Goal: Information Seeking & Learning: Learn about a topic

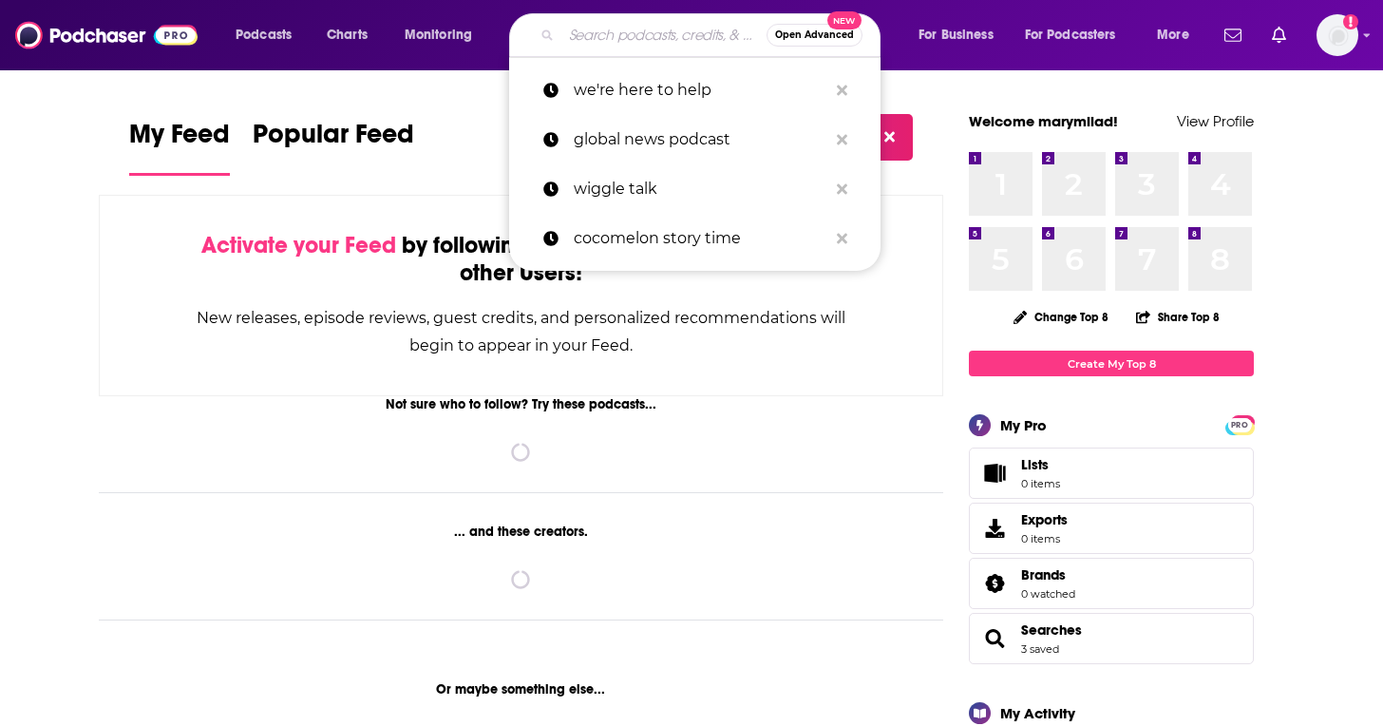
click at [594, 30] on input "Search podcasts, credits, & more..." at bounding box center [664, 35] width 205 height 30
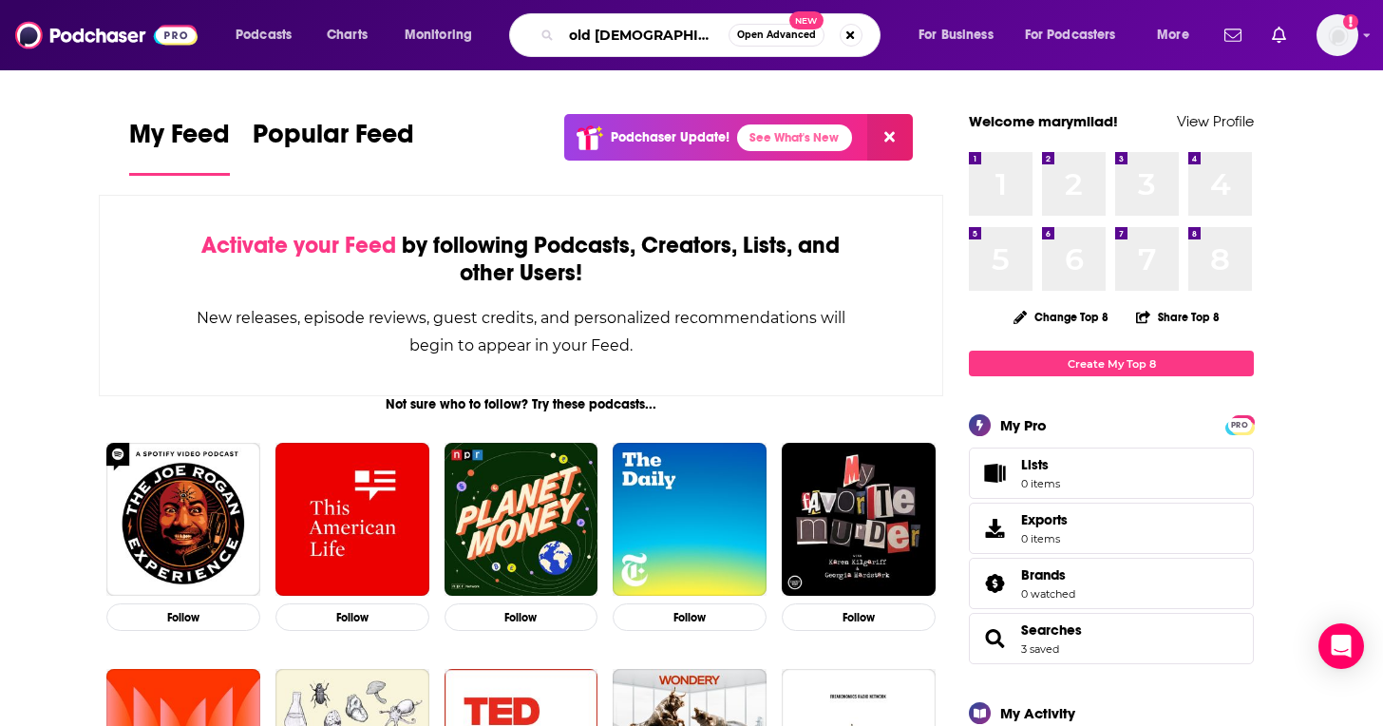
type input "old [DEMOGRAPHIC_DATA] of appalachia"
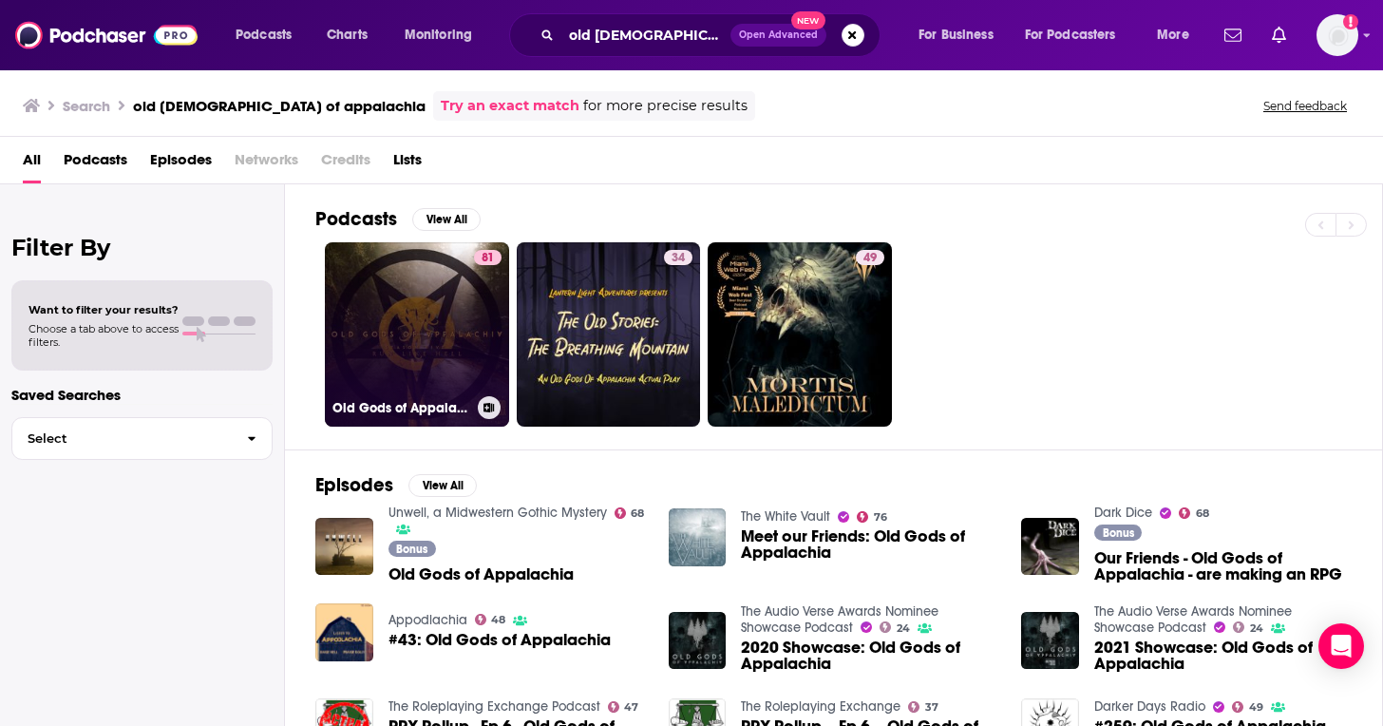
click at [435, 290] on link "81 Old Gods of Appalachia" at bounding box center [417, 334] width 184 height 184
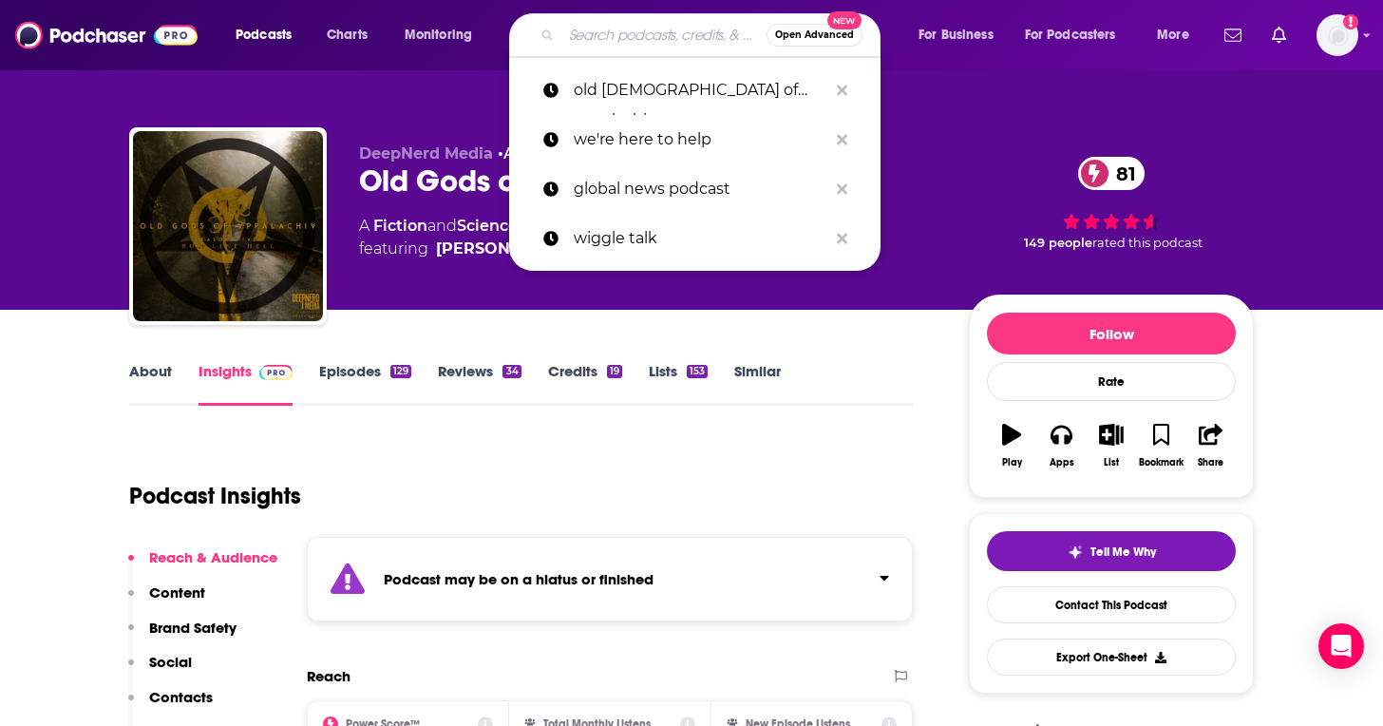
click at [621, 30] on input "Search podcasts, credits, & more..." at bounding box center [664, 35] width 205 height 30
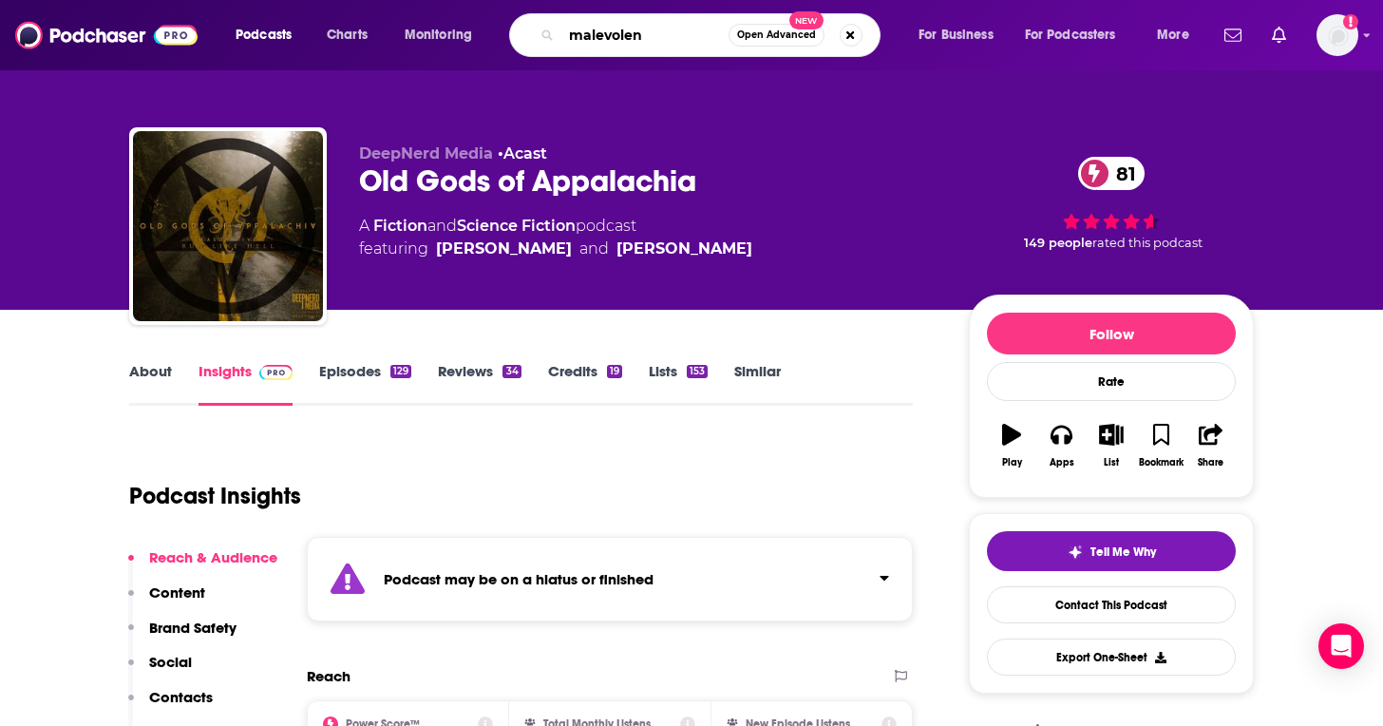
type input "malevolent"
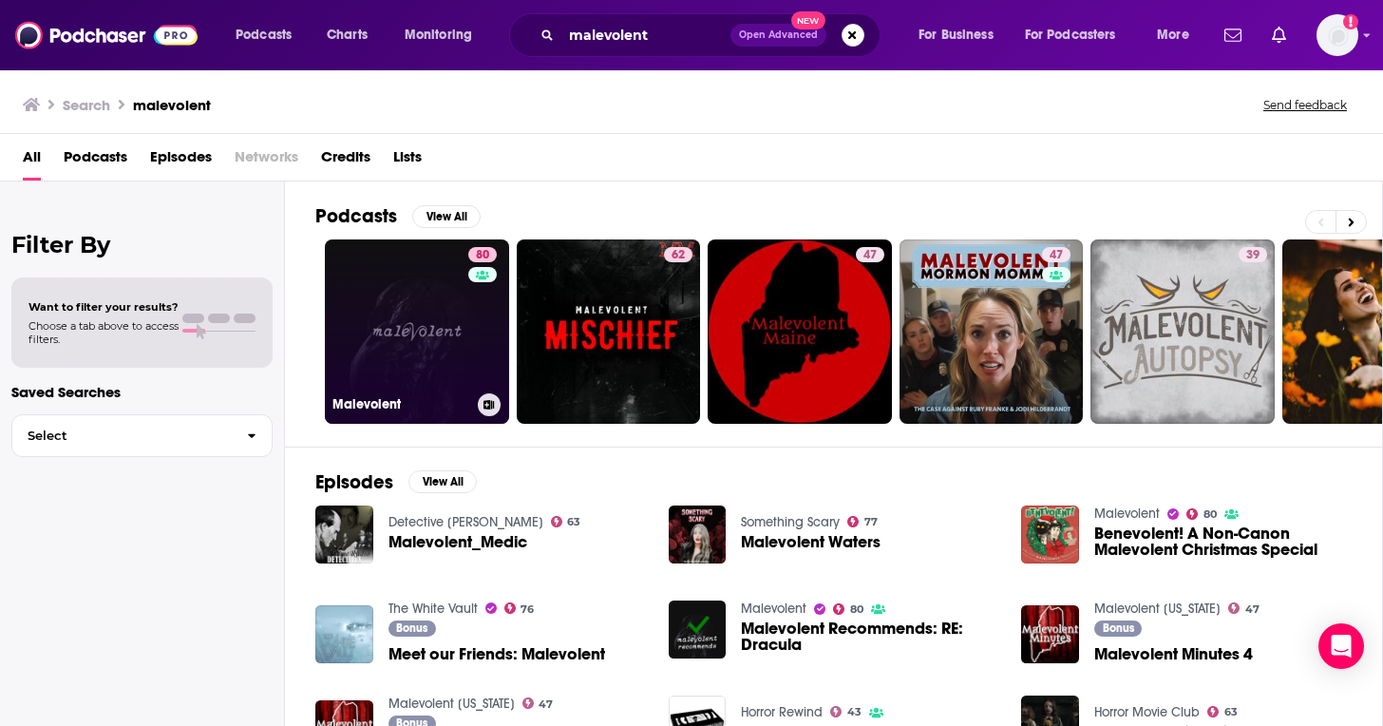
click at [439, 320] on link "80 Malevolent" at bounding box center [417, 331] width 184 height 184
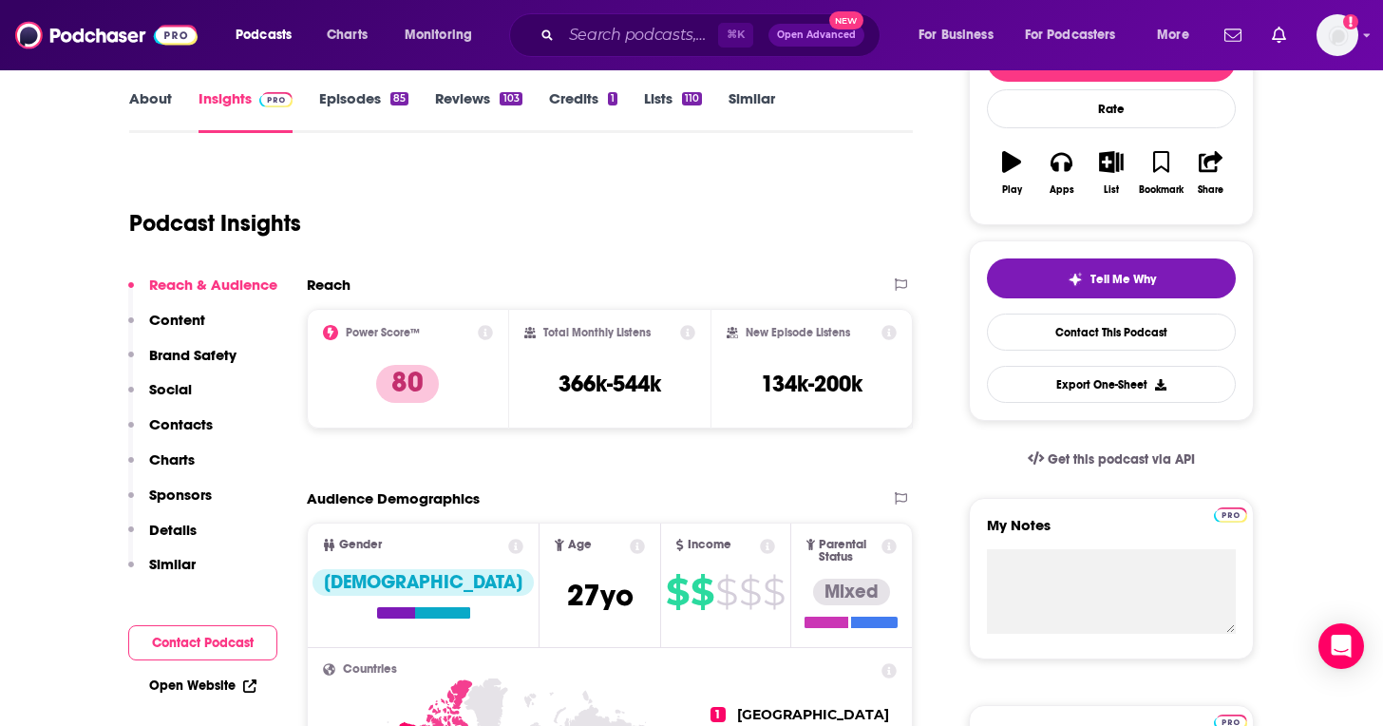
scroll to position [277, 0]
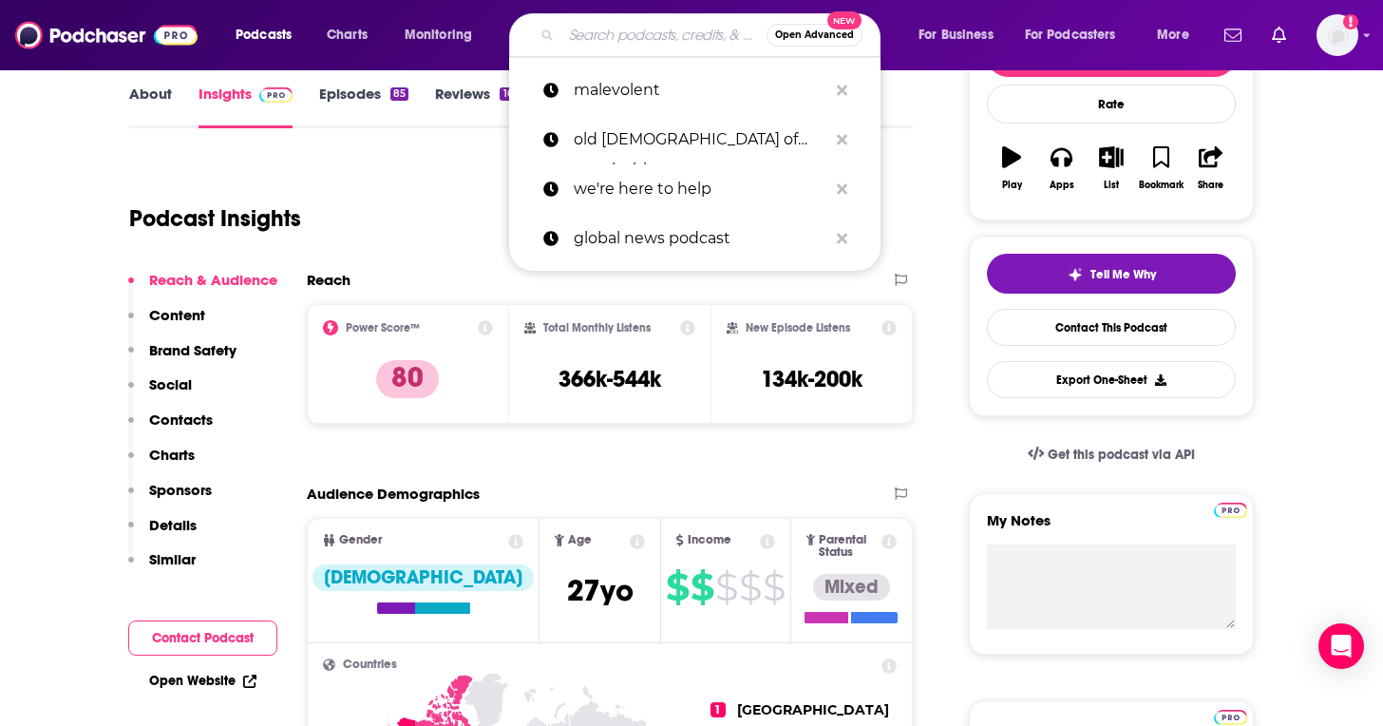
click at [595, 29] on input "Search podcasts, credits, & more..." at bounding box center [664, 35] width 205 height 30
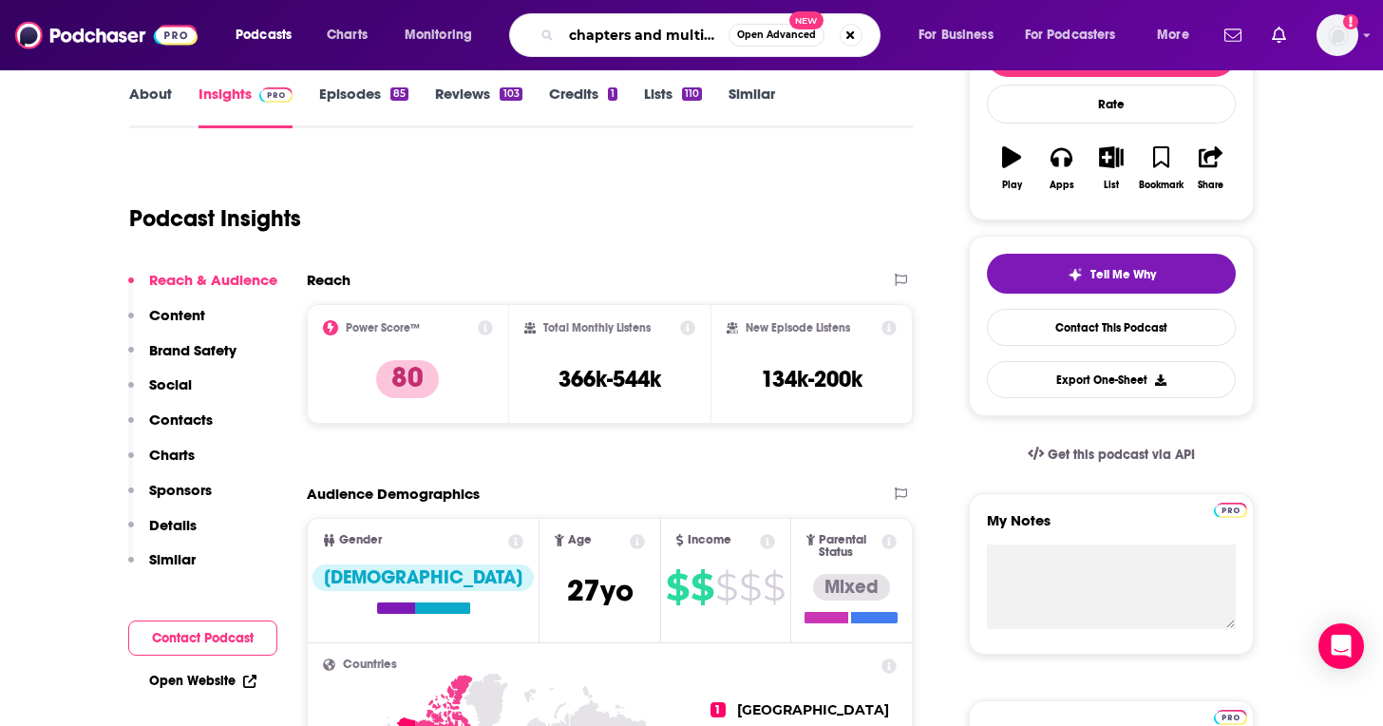
type input "chapters and multiverse"
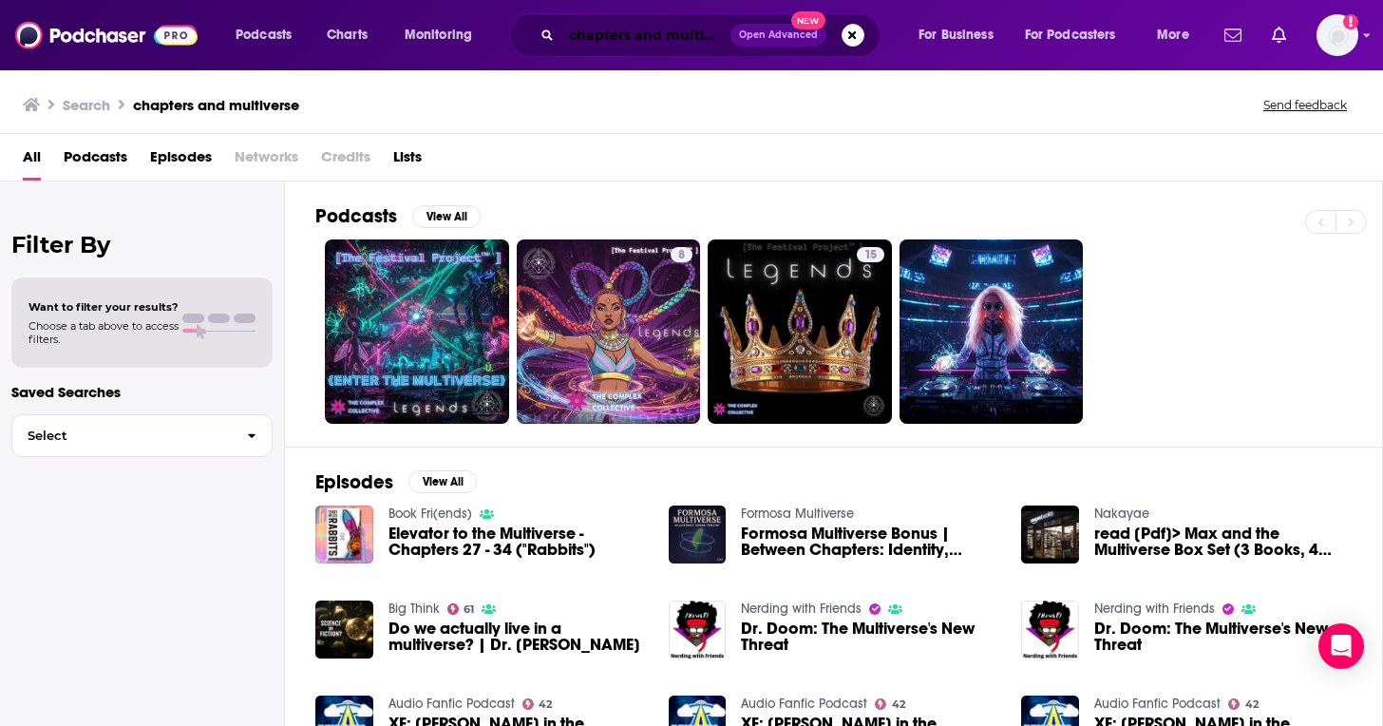
click at [630, 38] on input "chapters and multiverse" at bounding box center [646, 35] width 169 height 30
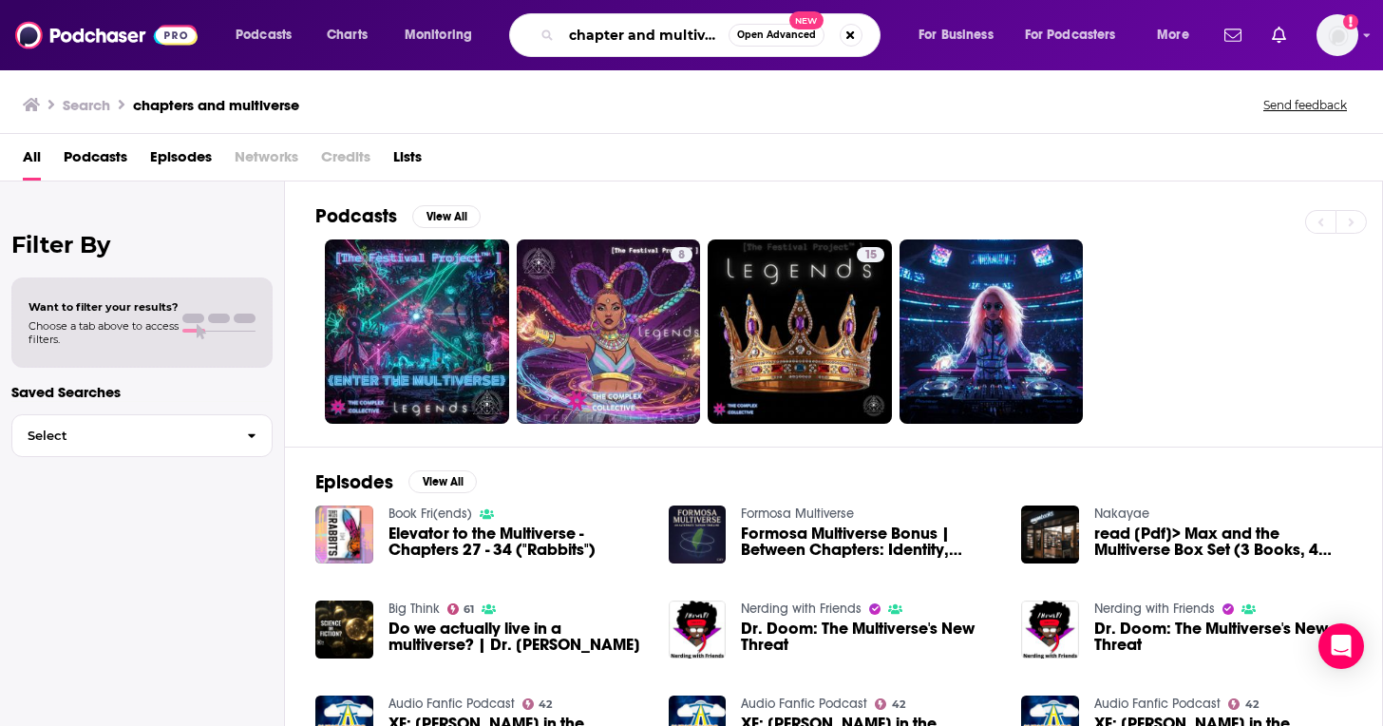
type input "chapter and multiverse"
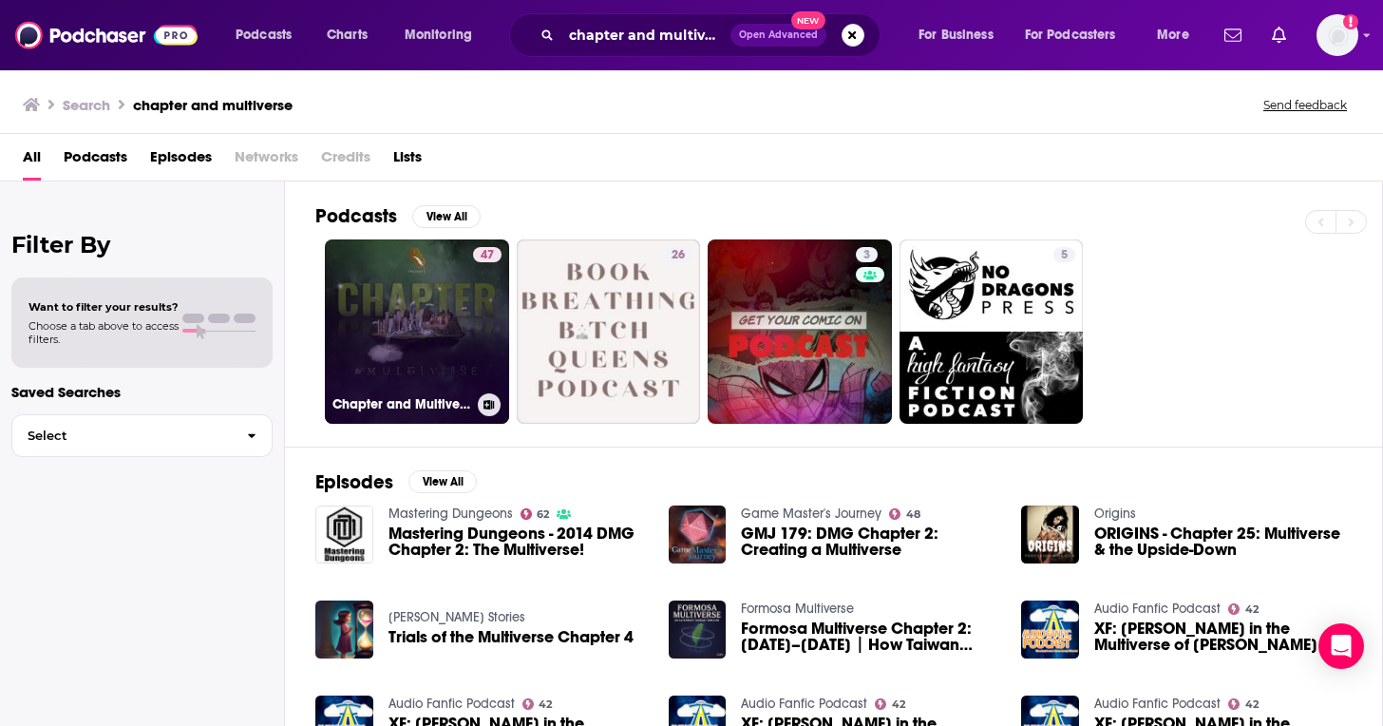
click at [429, 308] on link "47 Chapter and Multiverse" at bounding box center [417, 331] width 184 height 184
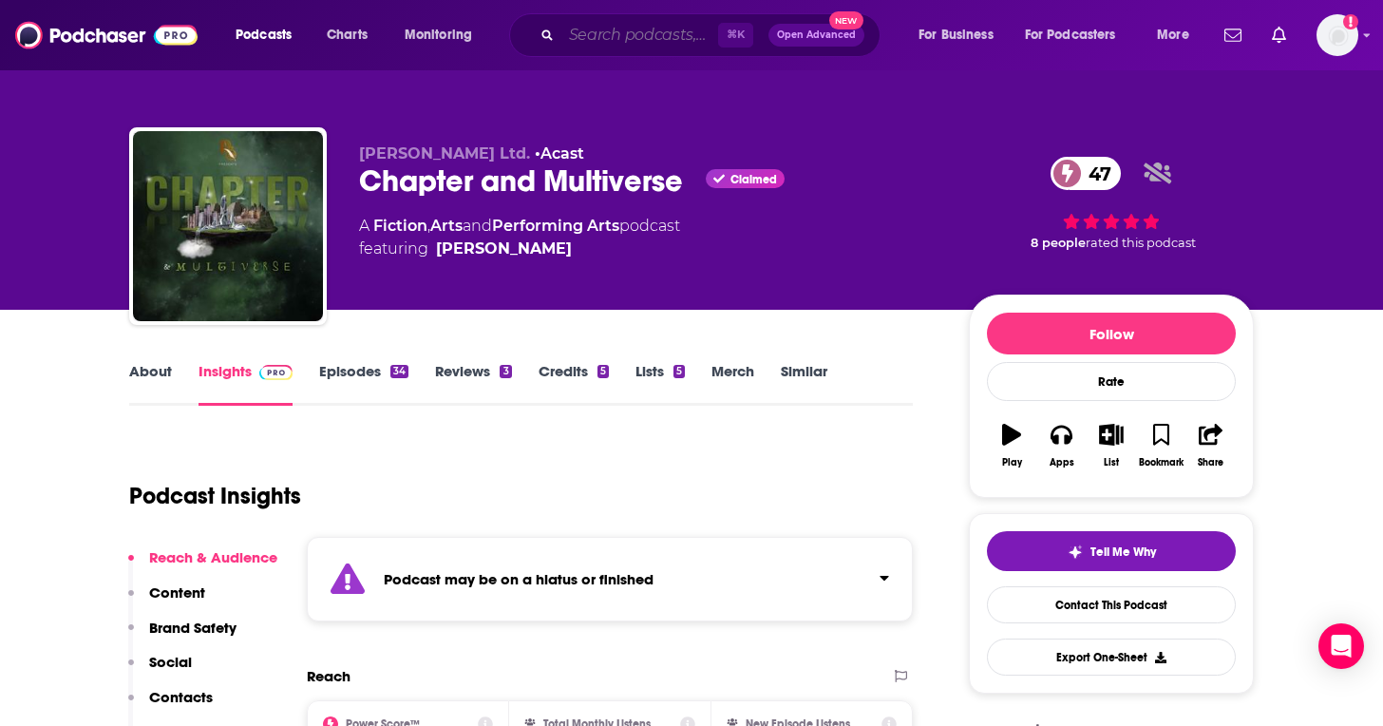
click at [589, 39] on input "Search podcasts, credits, & more..." at bounding box center [640, 35] width 157 height 30
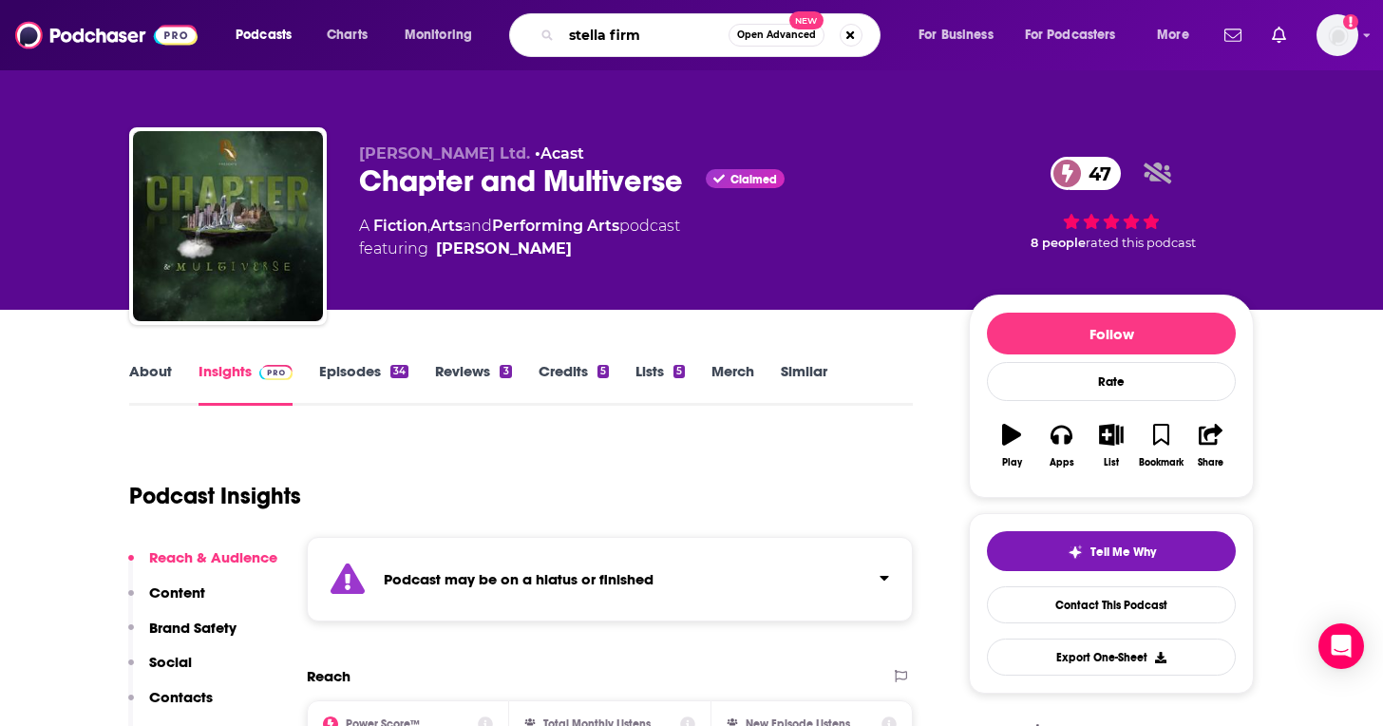
type input "stella firma"
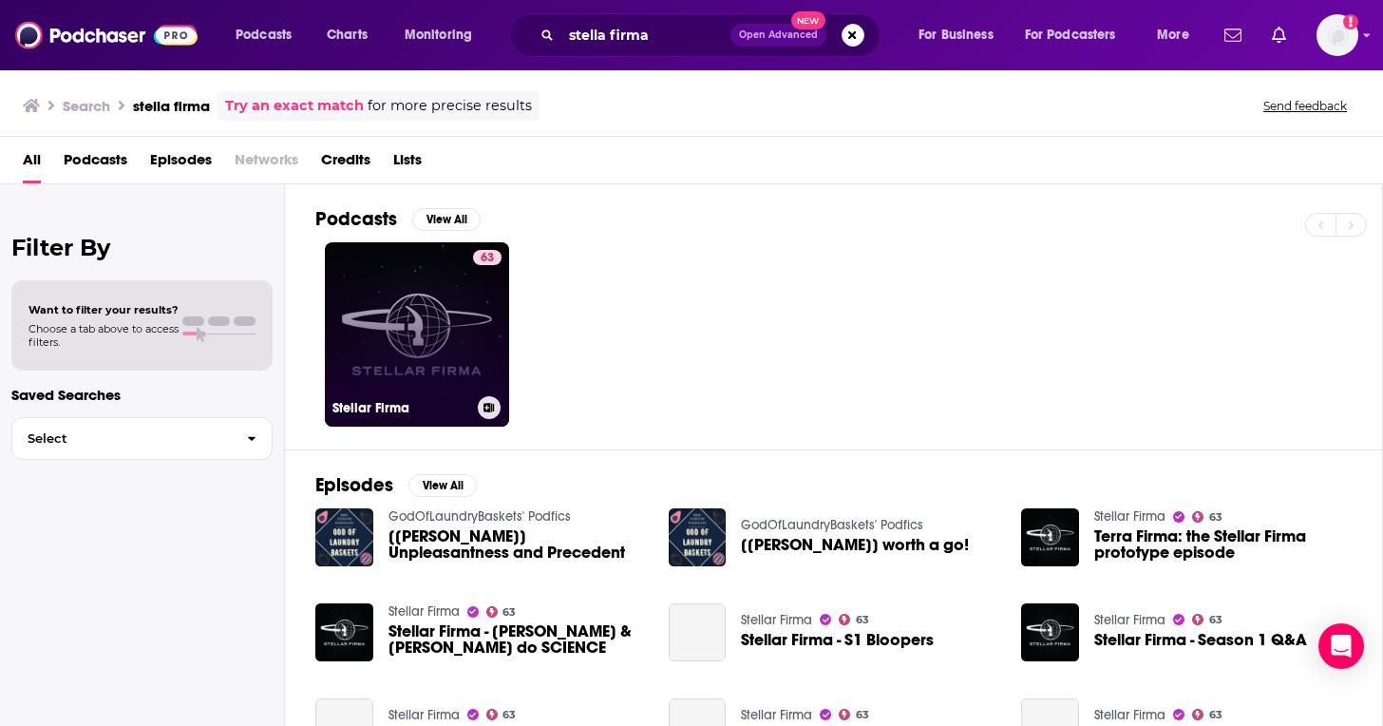
click at [428, 279] on link "63 Stellar Firma" at bounding box center [417, 334] width 184 height 184
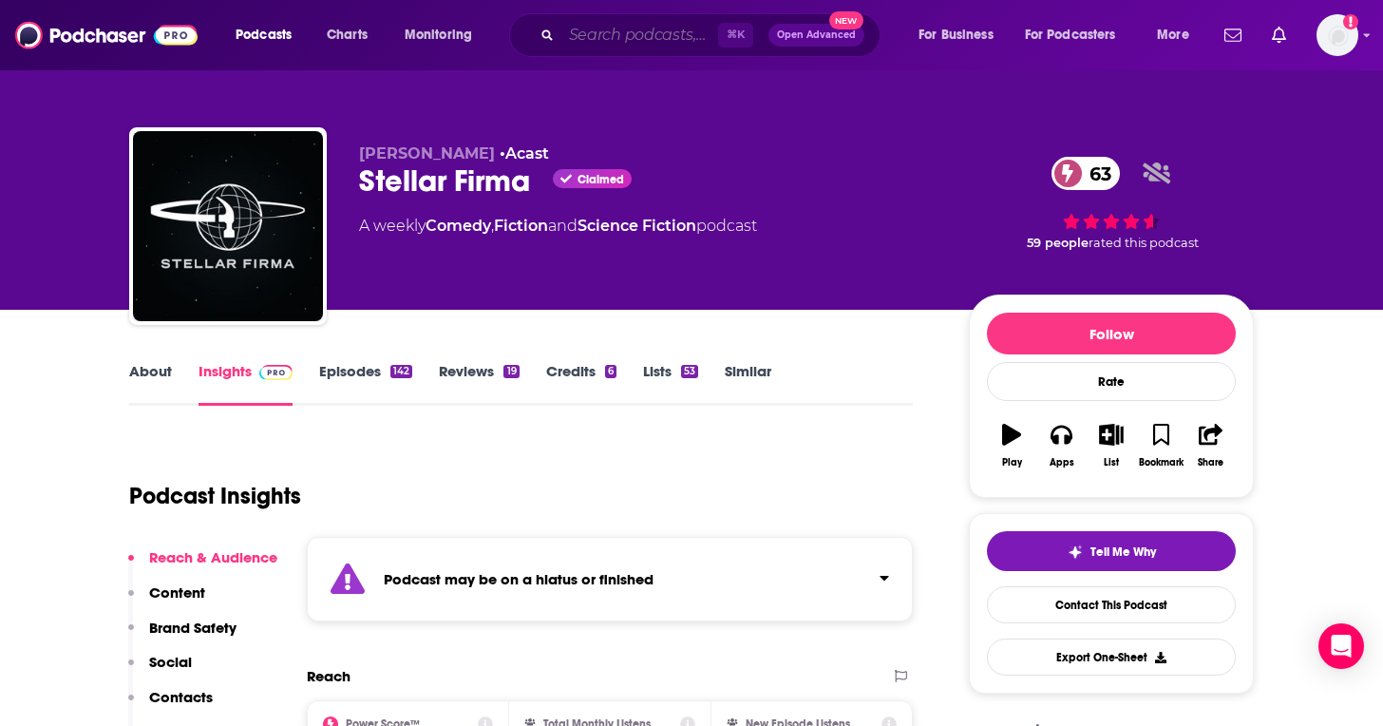
click at [600, 31] on input "Search podcasts, credits, & more..." at bounding box center [640, 35] width 157 height 30
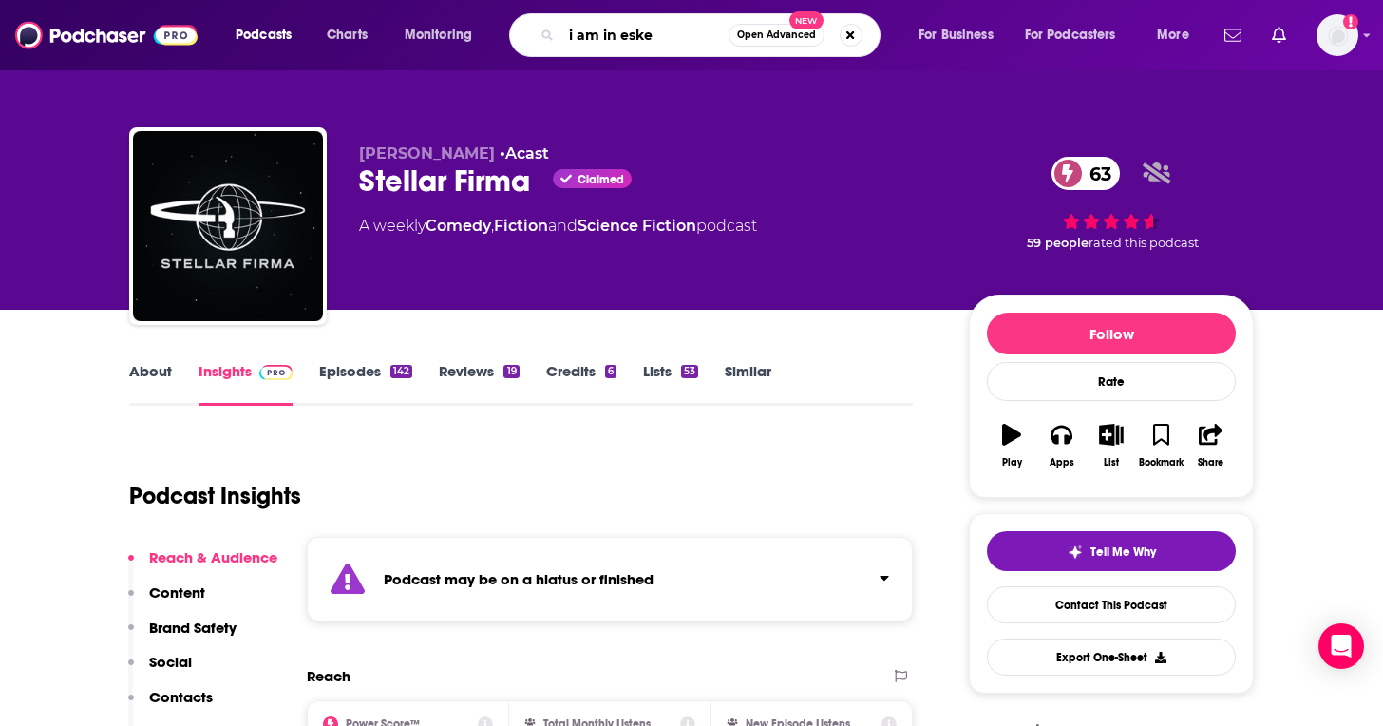
type input "i am in [PERSON_NAME]"
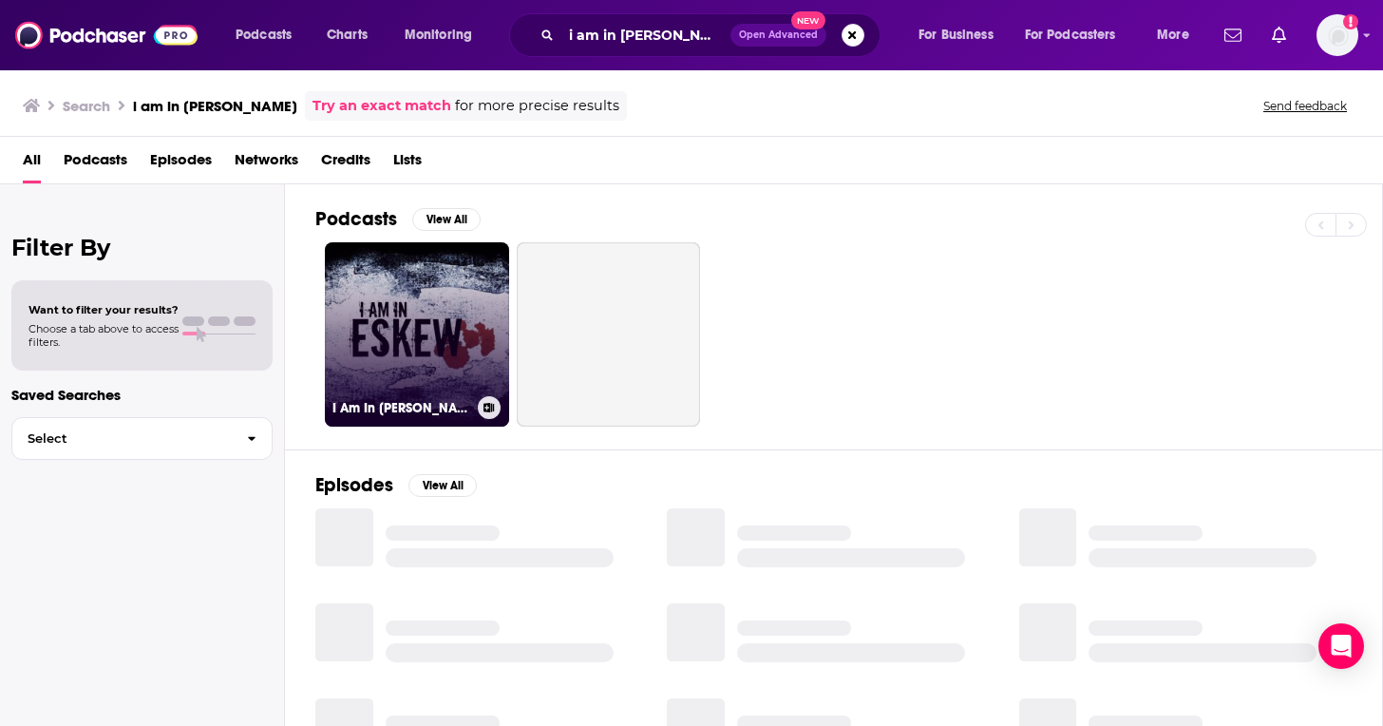
click at [428, 323] on link "I Am In [PERSON_NAME]" at bounding box center [417, 334] width 184 height 184
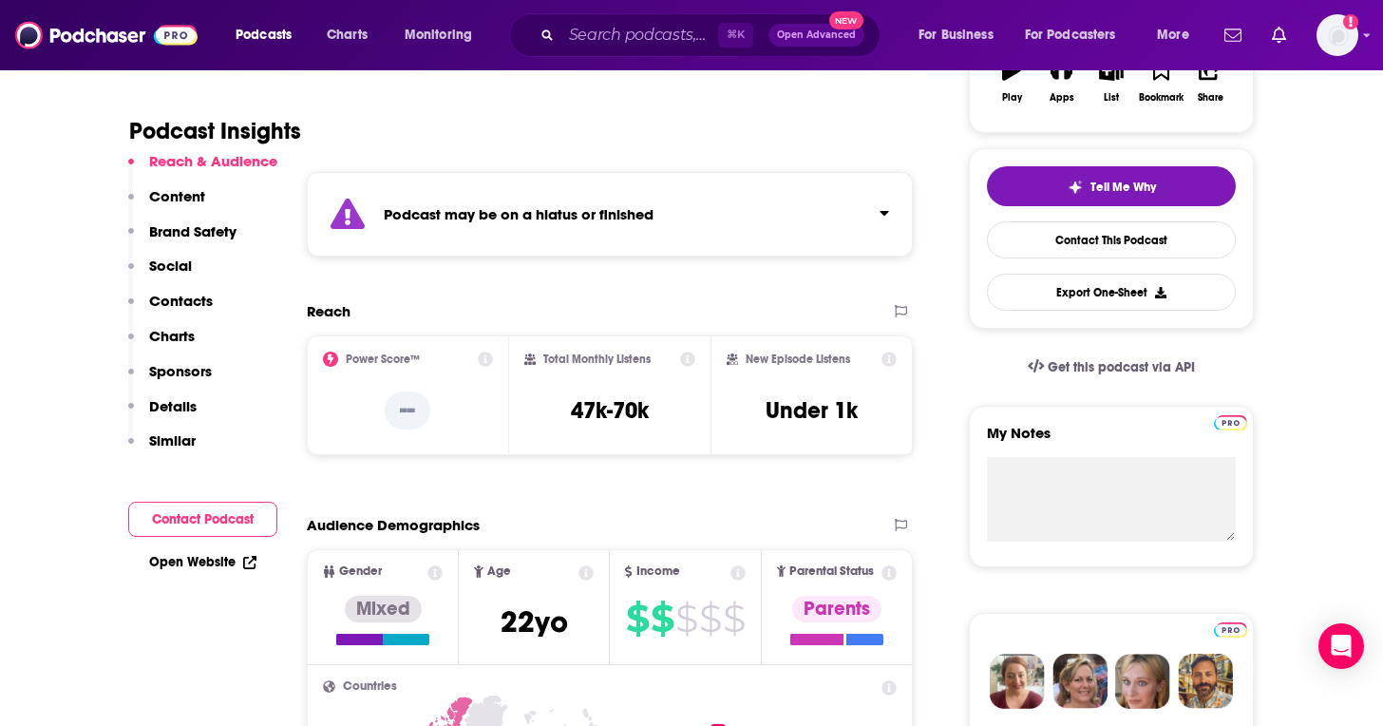
scroll to position [444, 0]
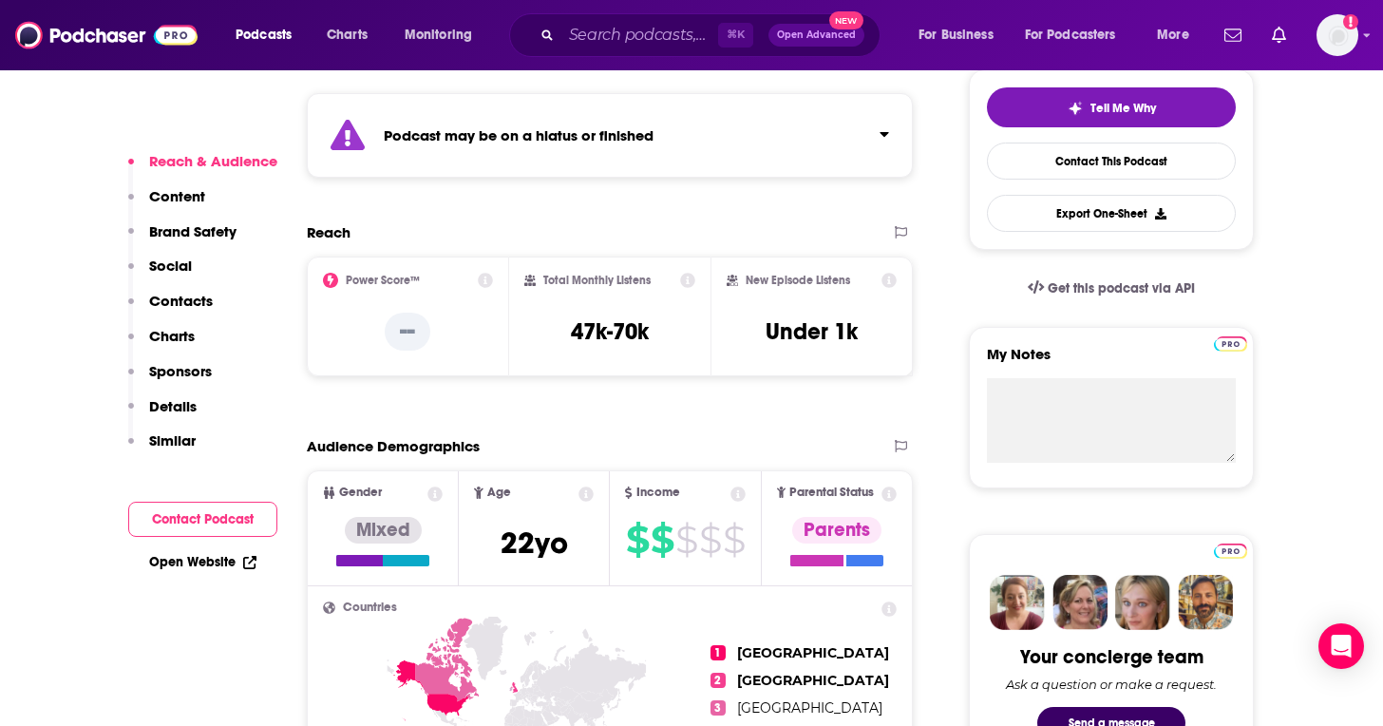
click at [600, 52] on div "⌘ K Open Advanced New" at bounding box center [694, 35] width 371 height 44
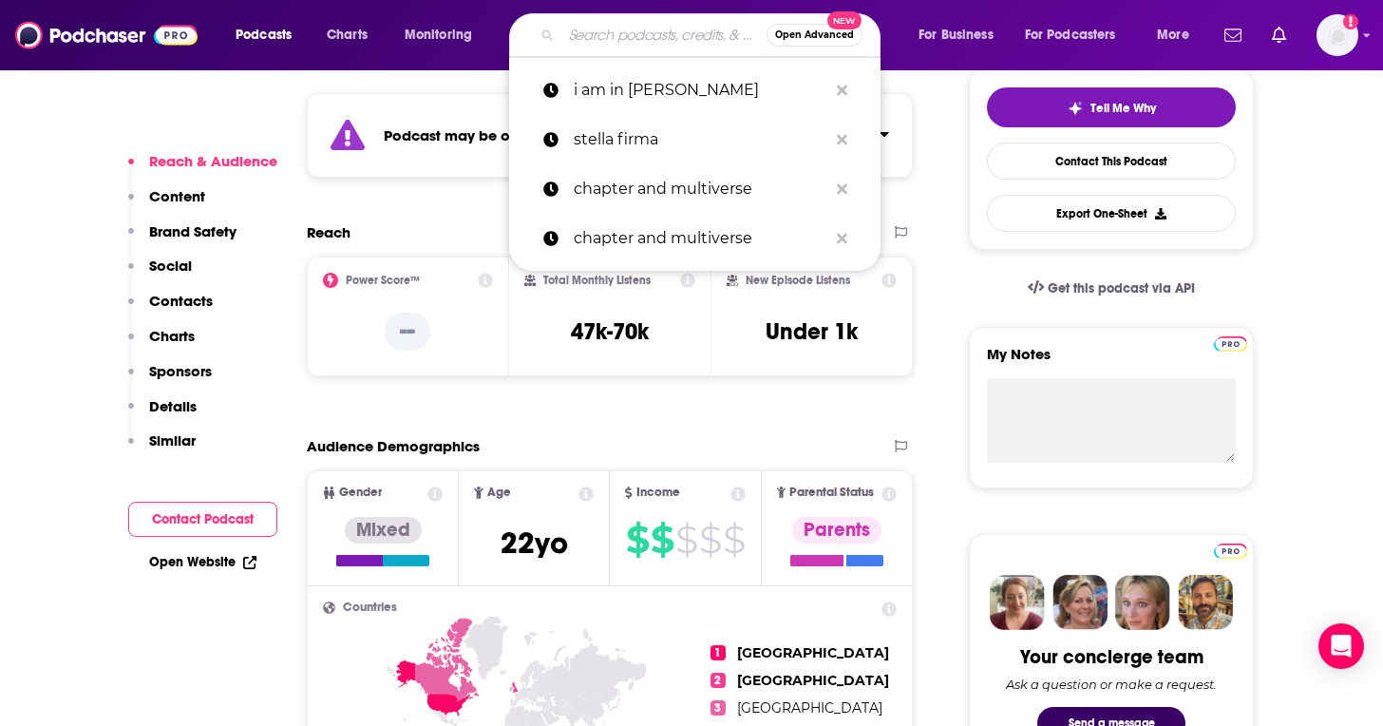
click at [601, 48] on input "Search podcasts, credits, & more..." at bounding box center [664, 35] width 205 height 30
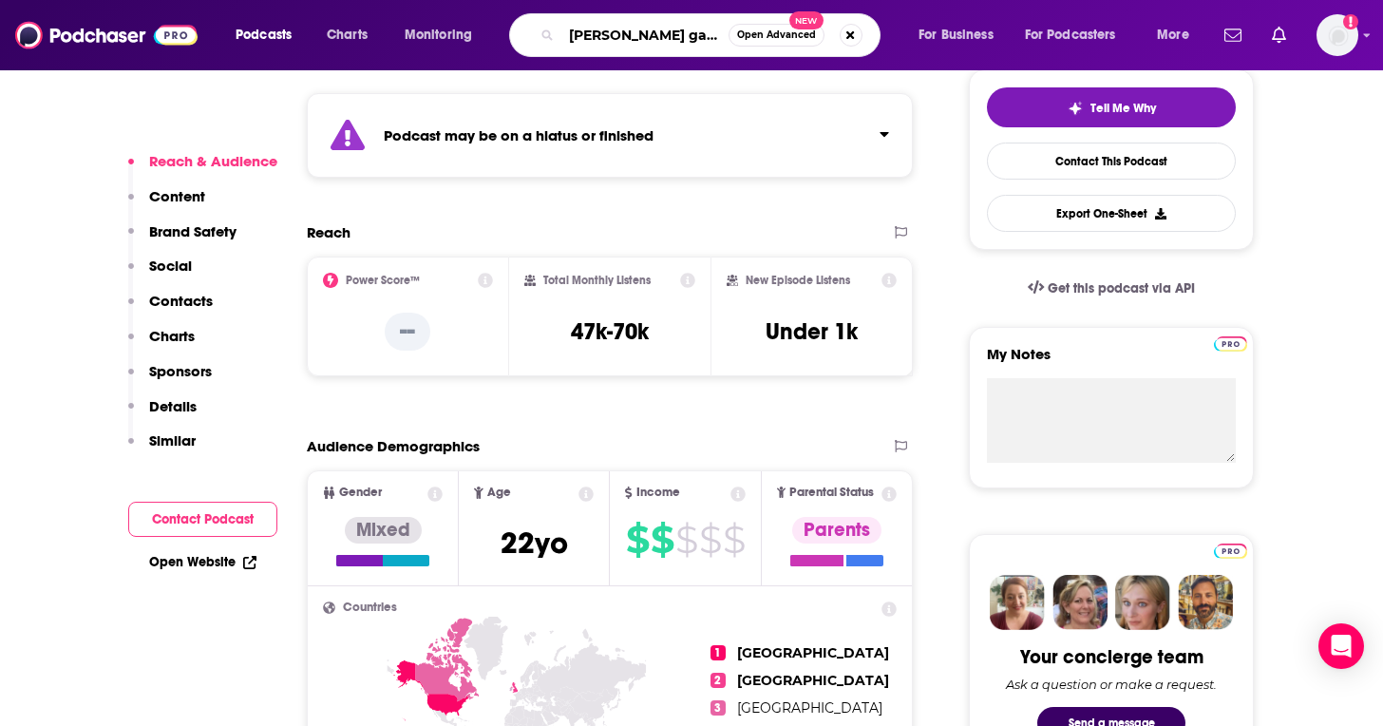
type input "[PERSON_NAME] gaming"
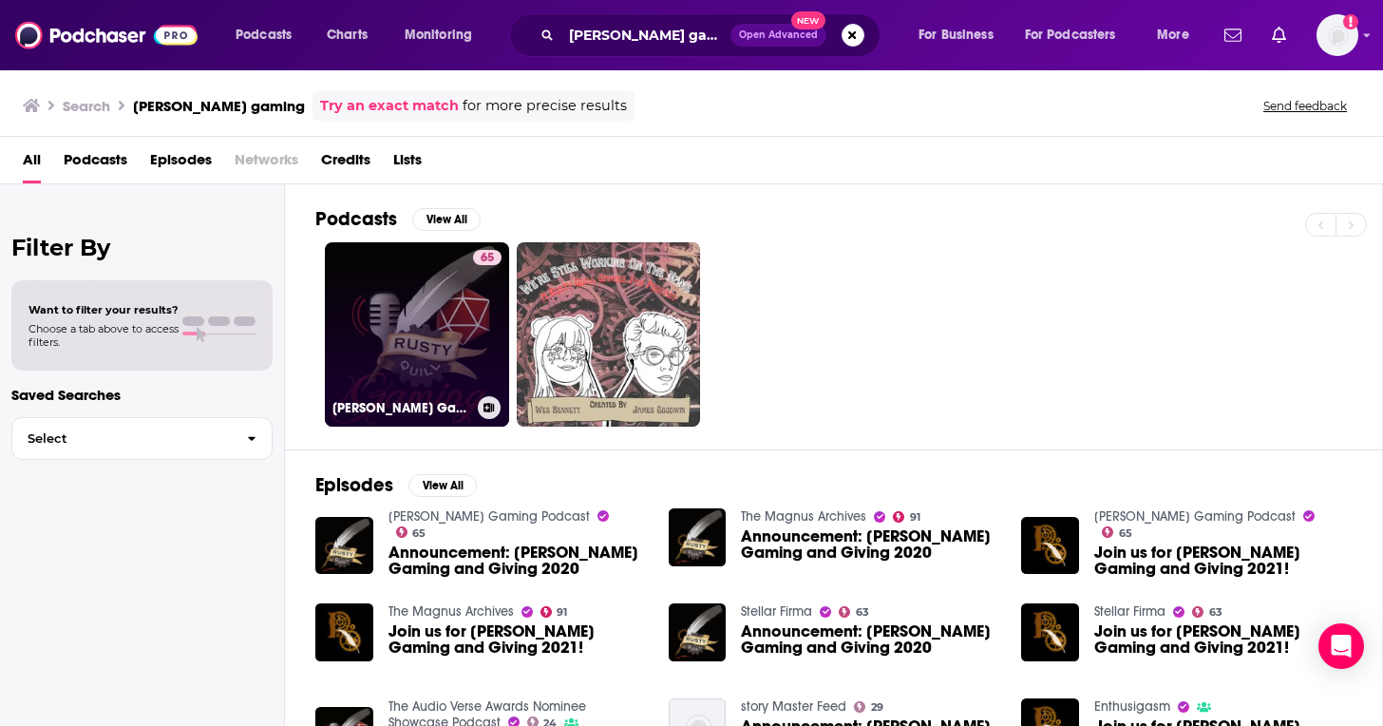
click at [392, 328] on link "65 [PERSON_NAME] Gaming Podcast" at bounding box center [417, 334] width 184 height 184
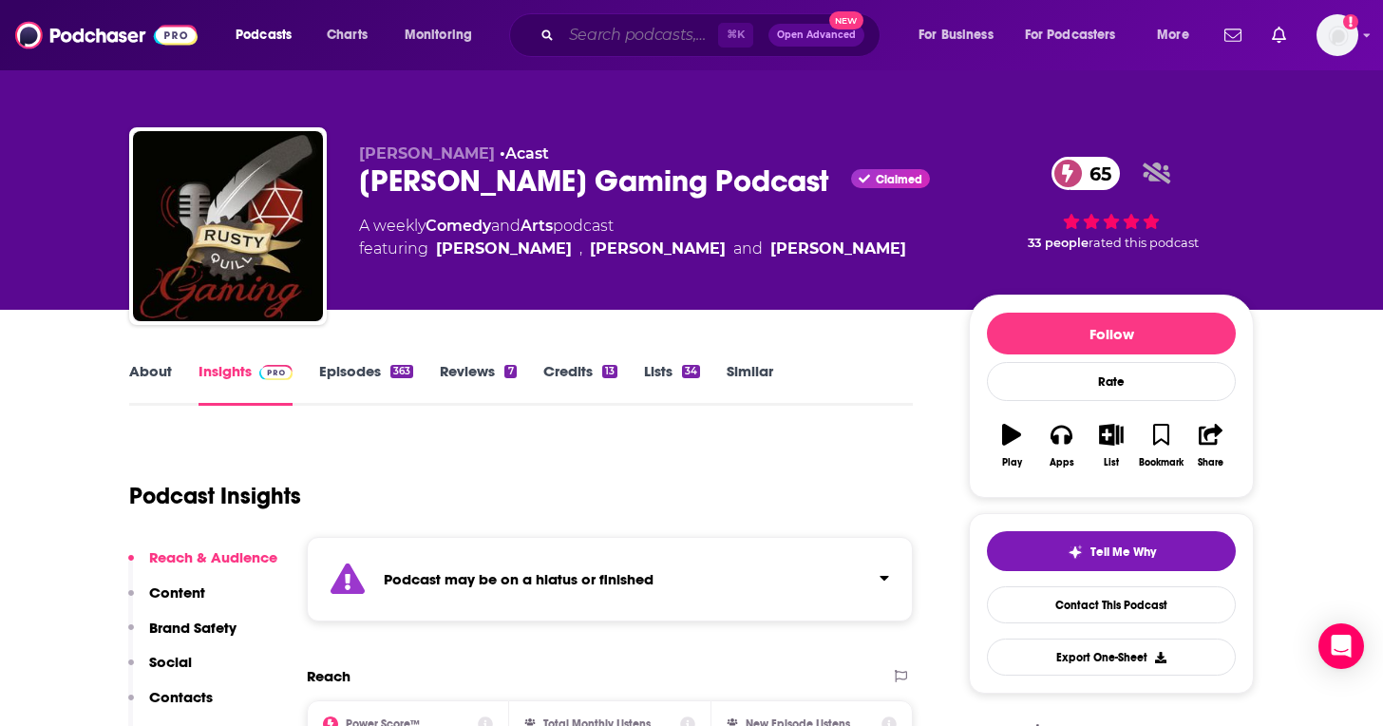
click at [618, 30] on input "Search podcasts, credits, & more..." at bounding box center [640, 35] width 157 height 30
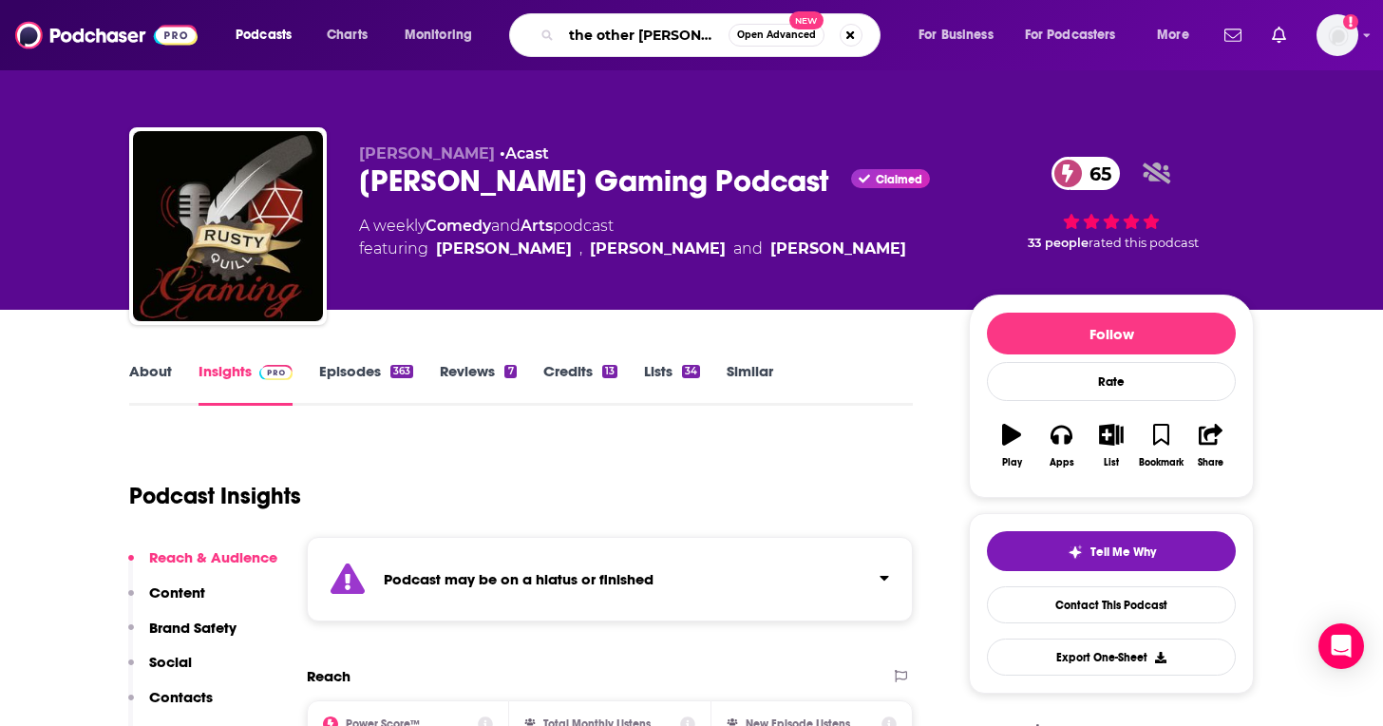
type input "the other stories"
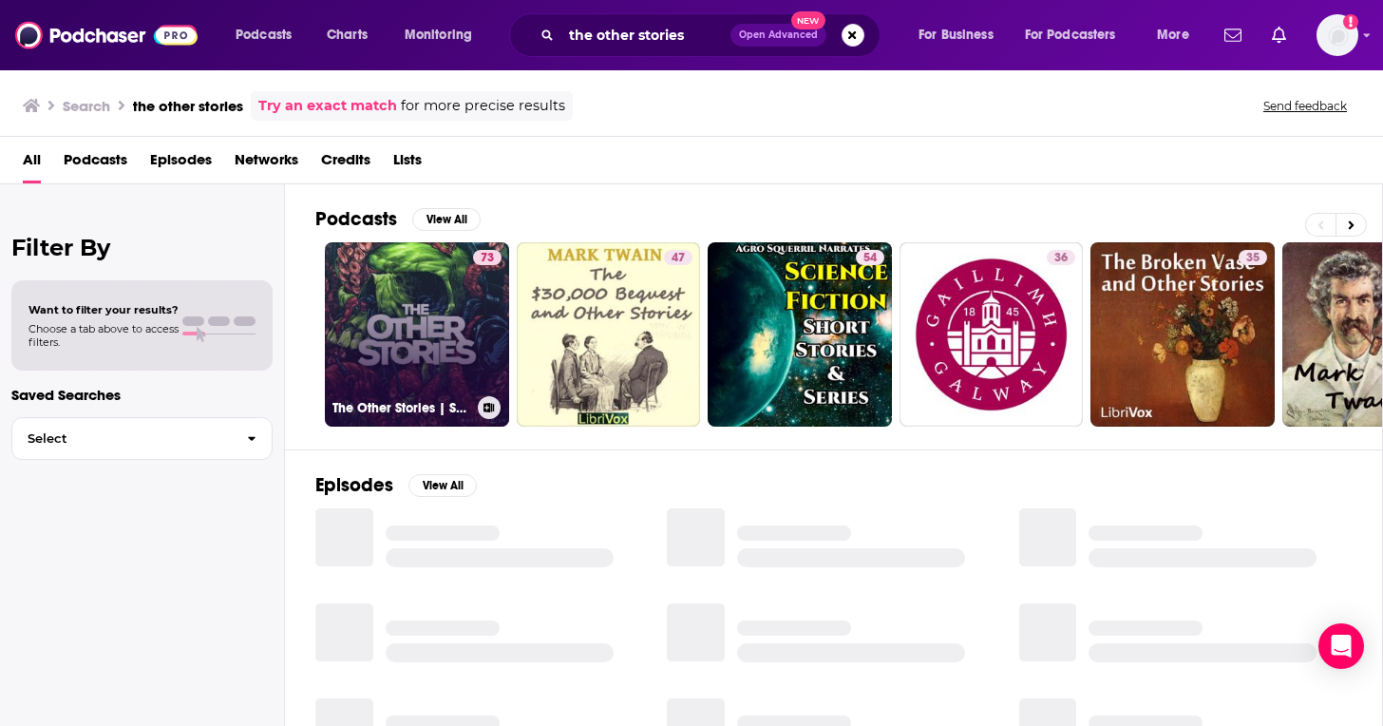
click at [413, 305] on link "73 The Other Stories | Sci-Fi, Horror, Thriller, WTF Stories" at bounding box center [417, 334] width 184 height 184
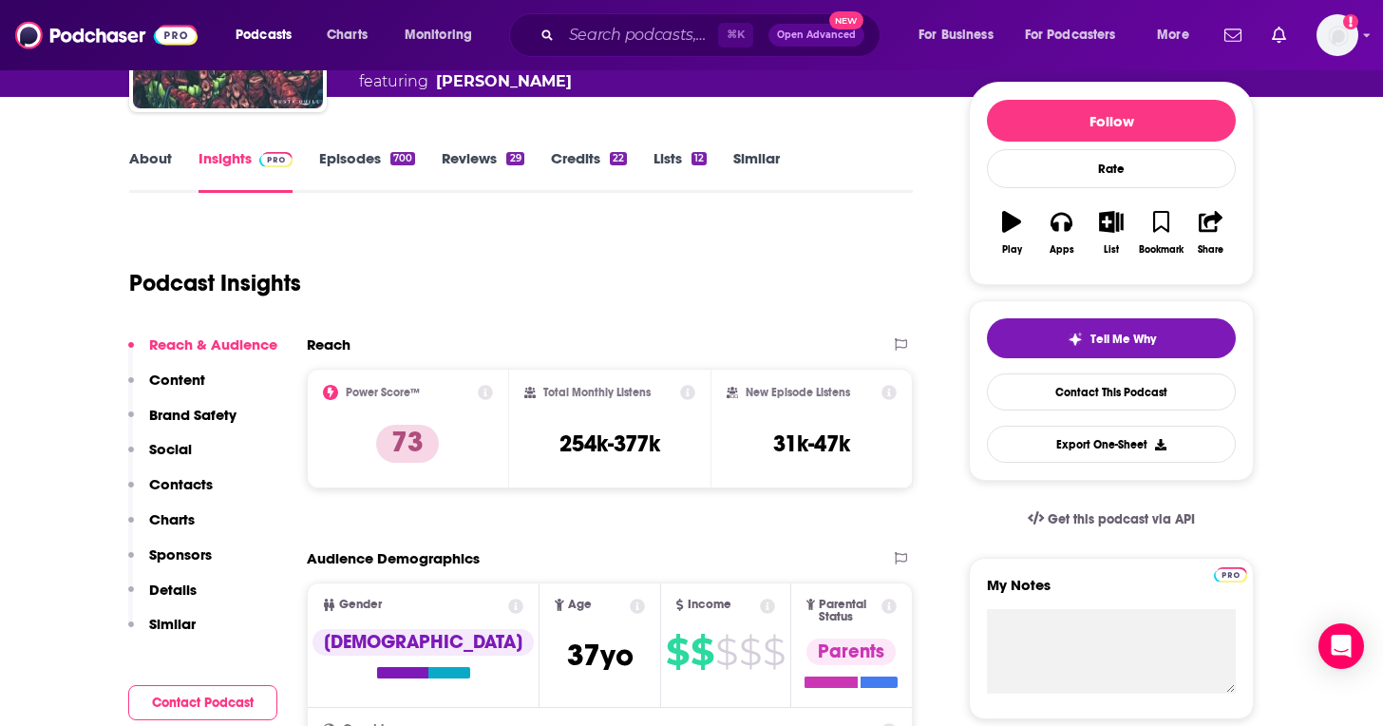
scroll to position [216, 0]
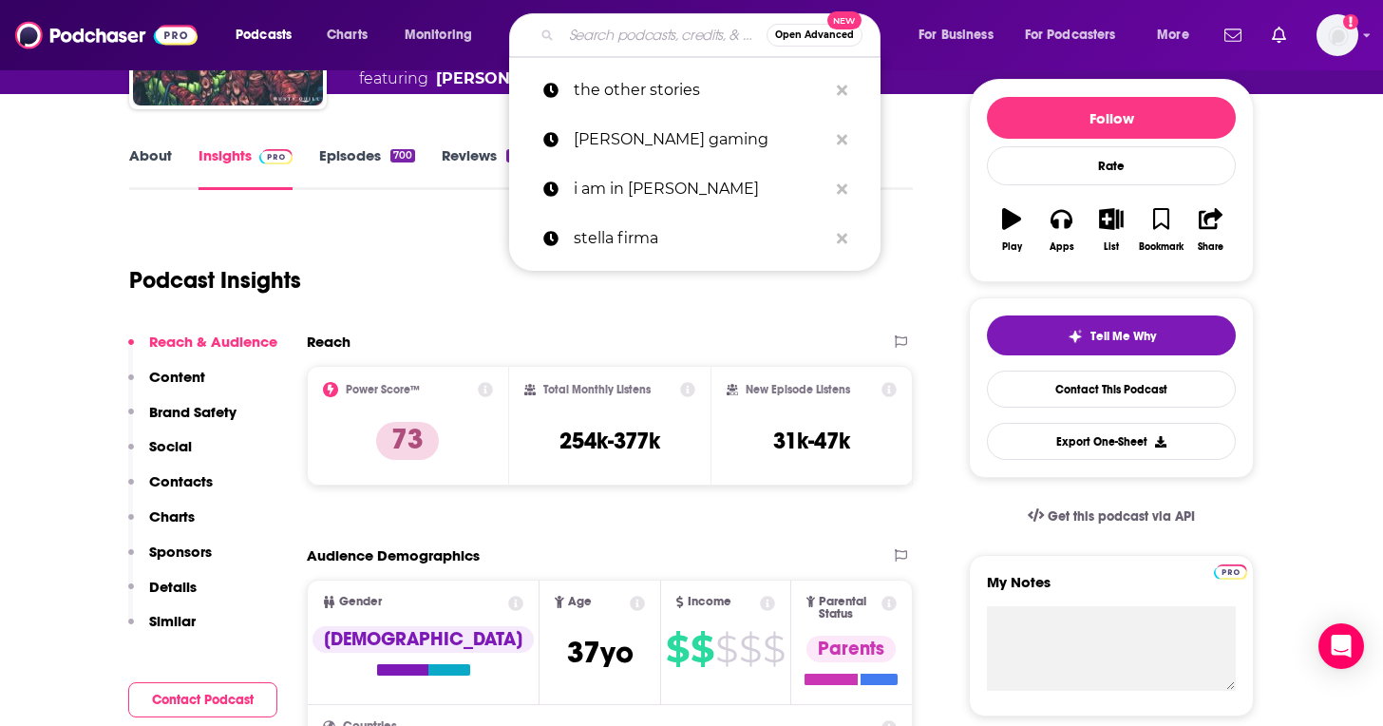
click at [611, 23] on input "Search podcasts, credits, & more..." at bounding box center [664, 35] width 205 height 30
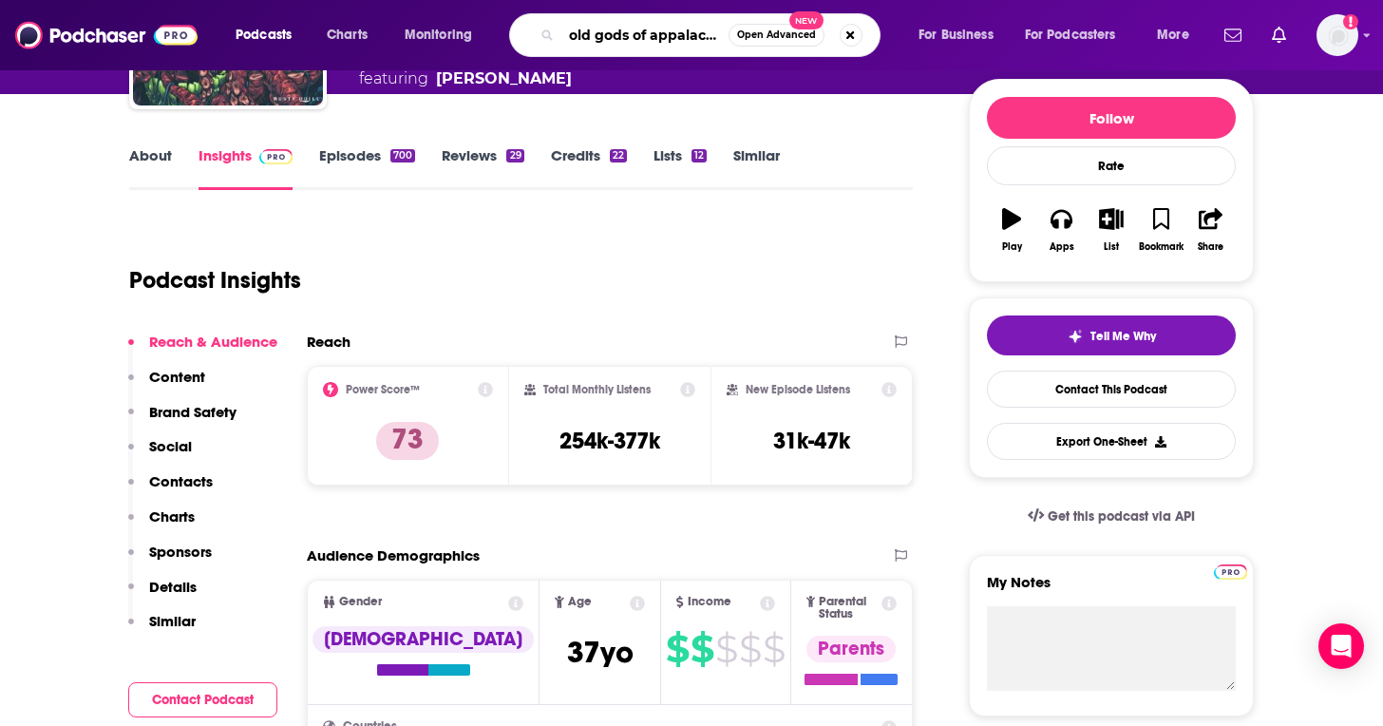
type input "old [DEMOGRAPHIC_DATA] of appalachia"
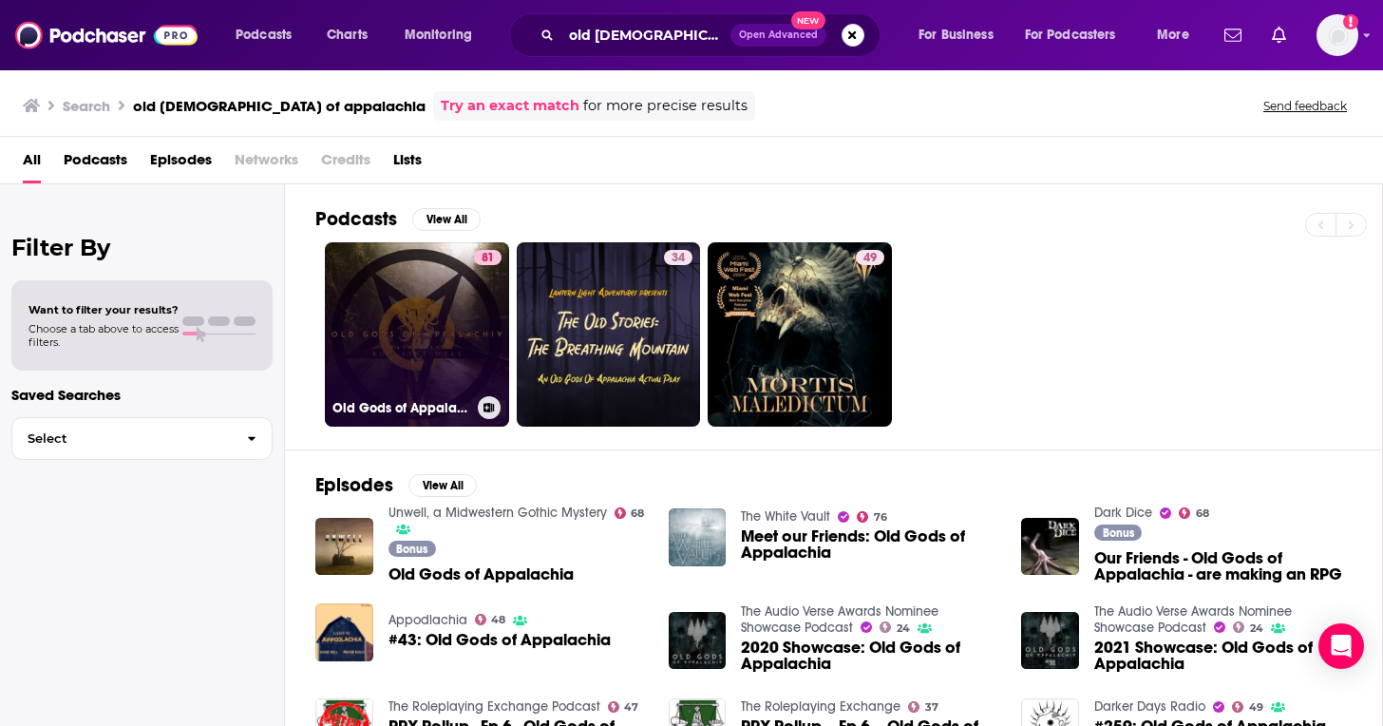
click at [434, 260] on link "81 Old Gods of Appalachia" at bounding box center [417, 334] width 184 height 184
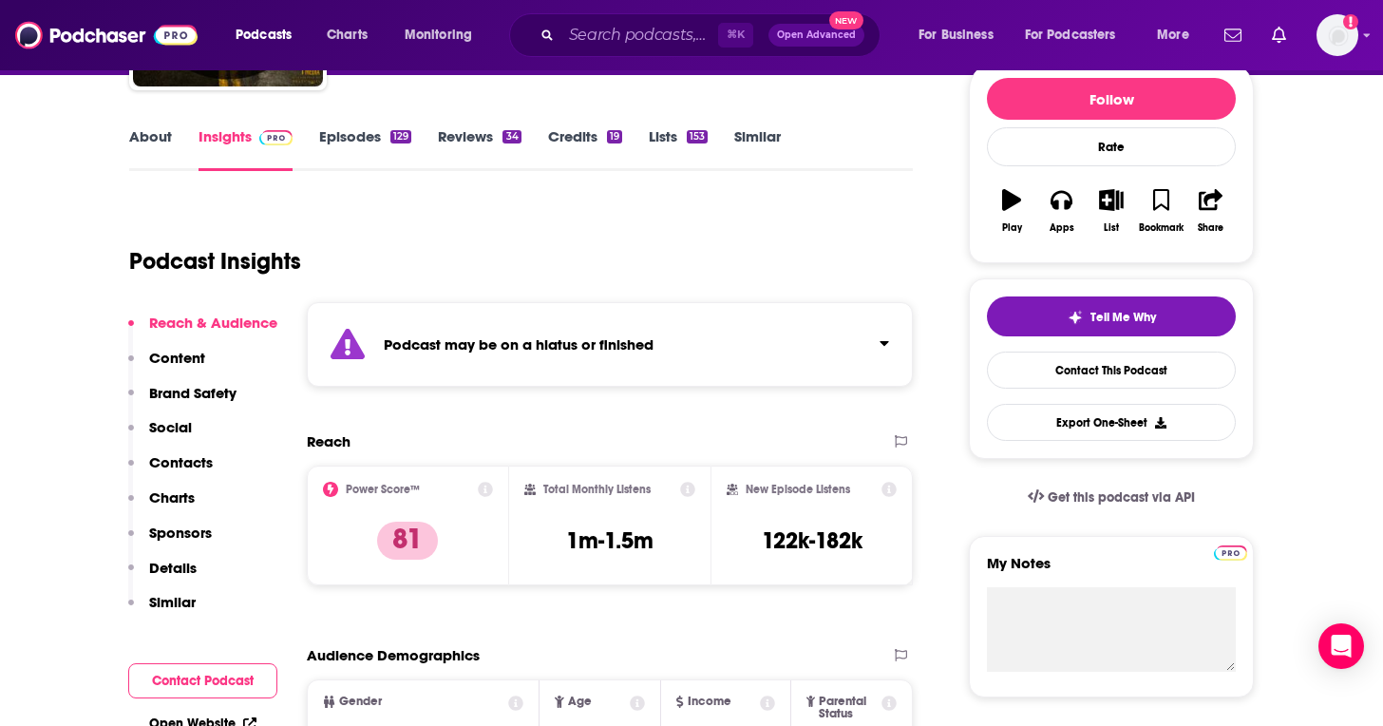
scroll to position [283, 0]
